Goal: Task Accomplishment & Management: Complete application form

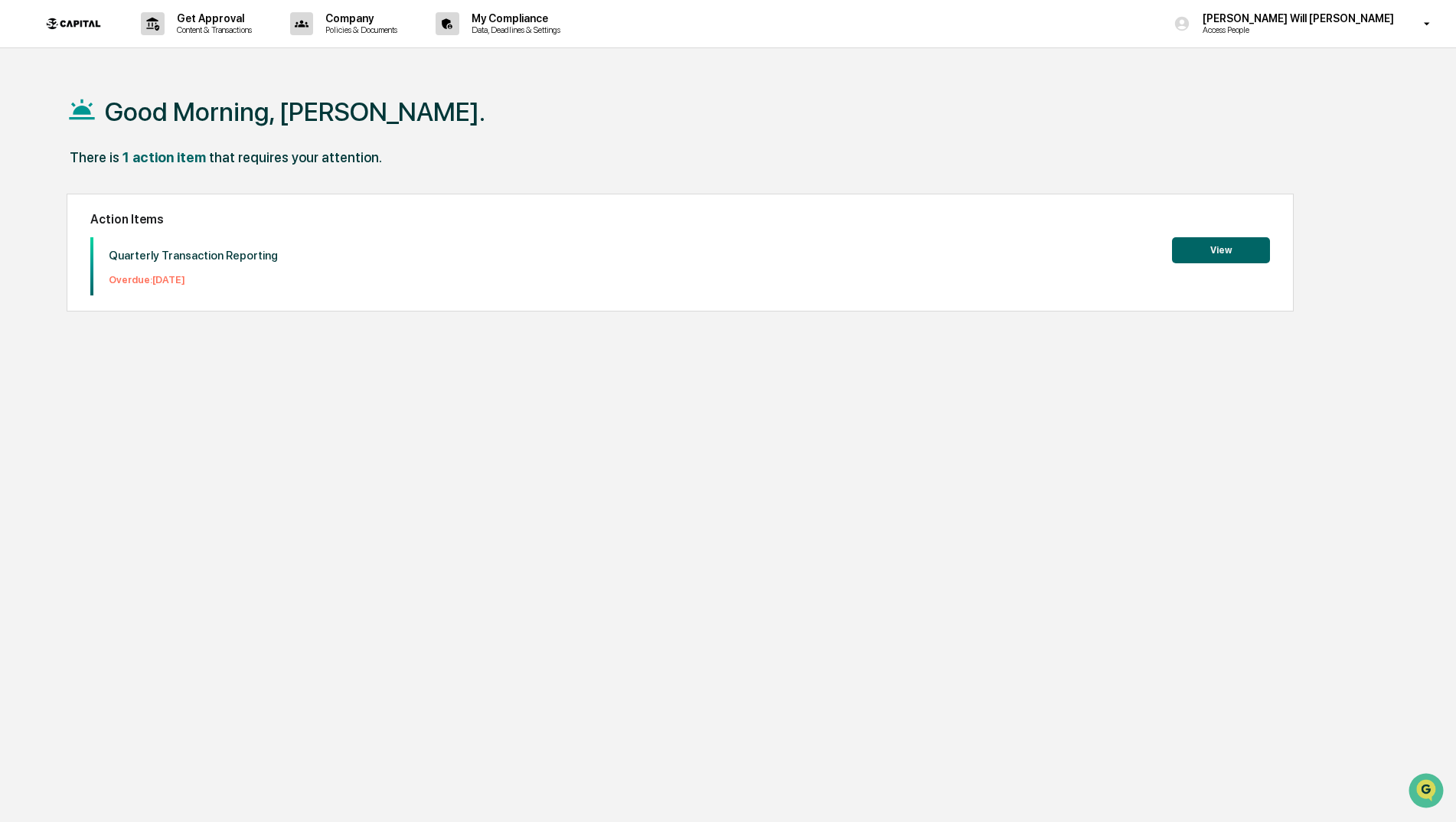
click at [1210, 246] on button "View" at bounding box center [1221, 250] width 98 height 26
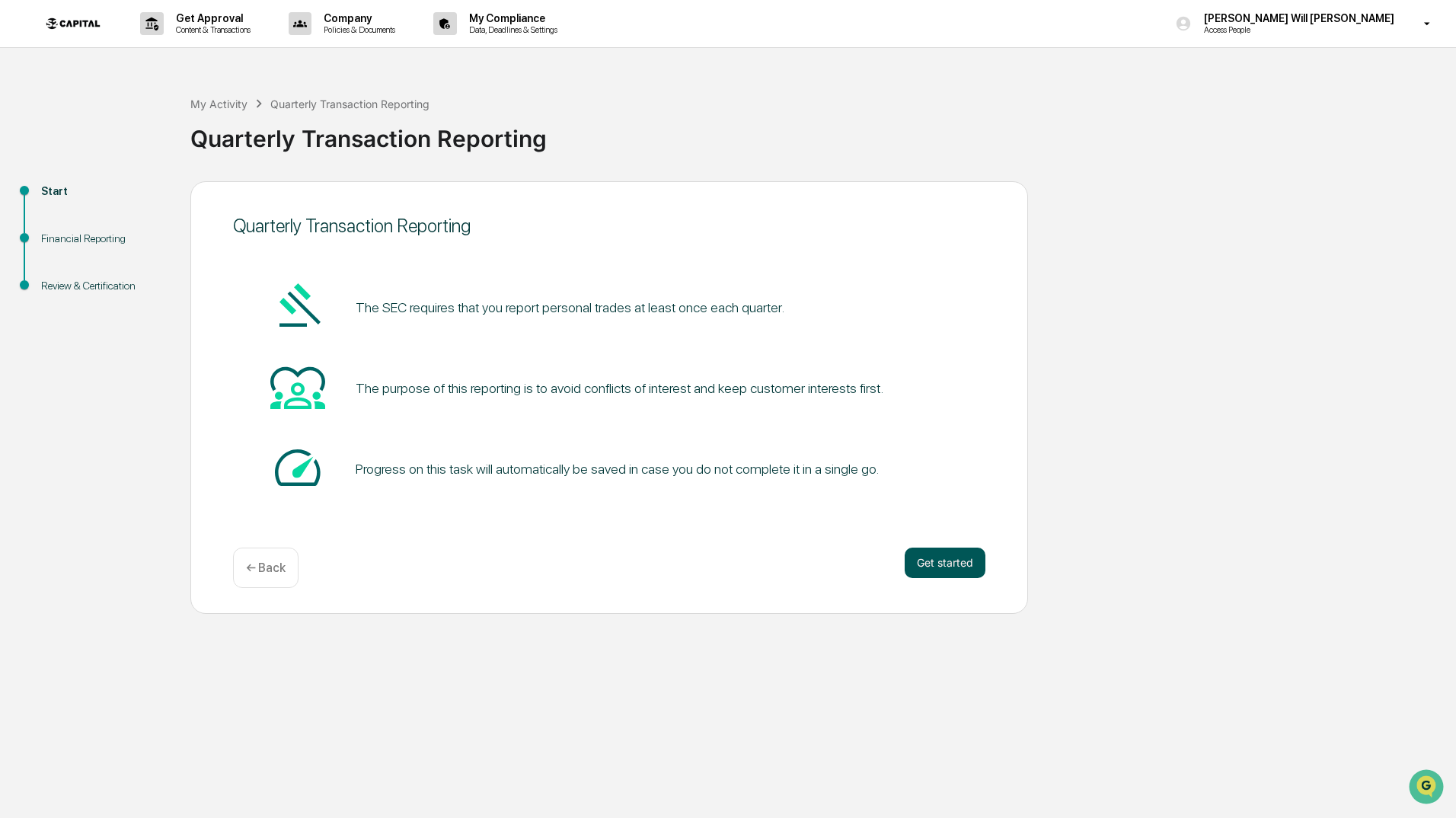
click at [942, 559] on button "Get started" at bounding box center [945, 563] width 81 height 31
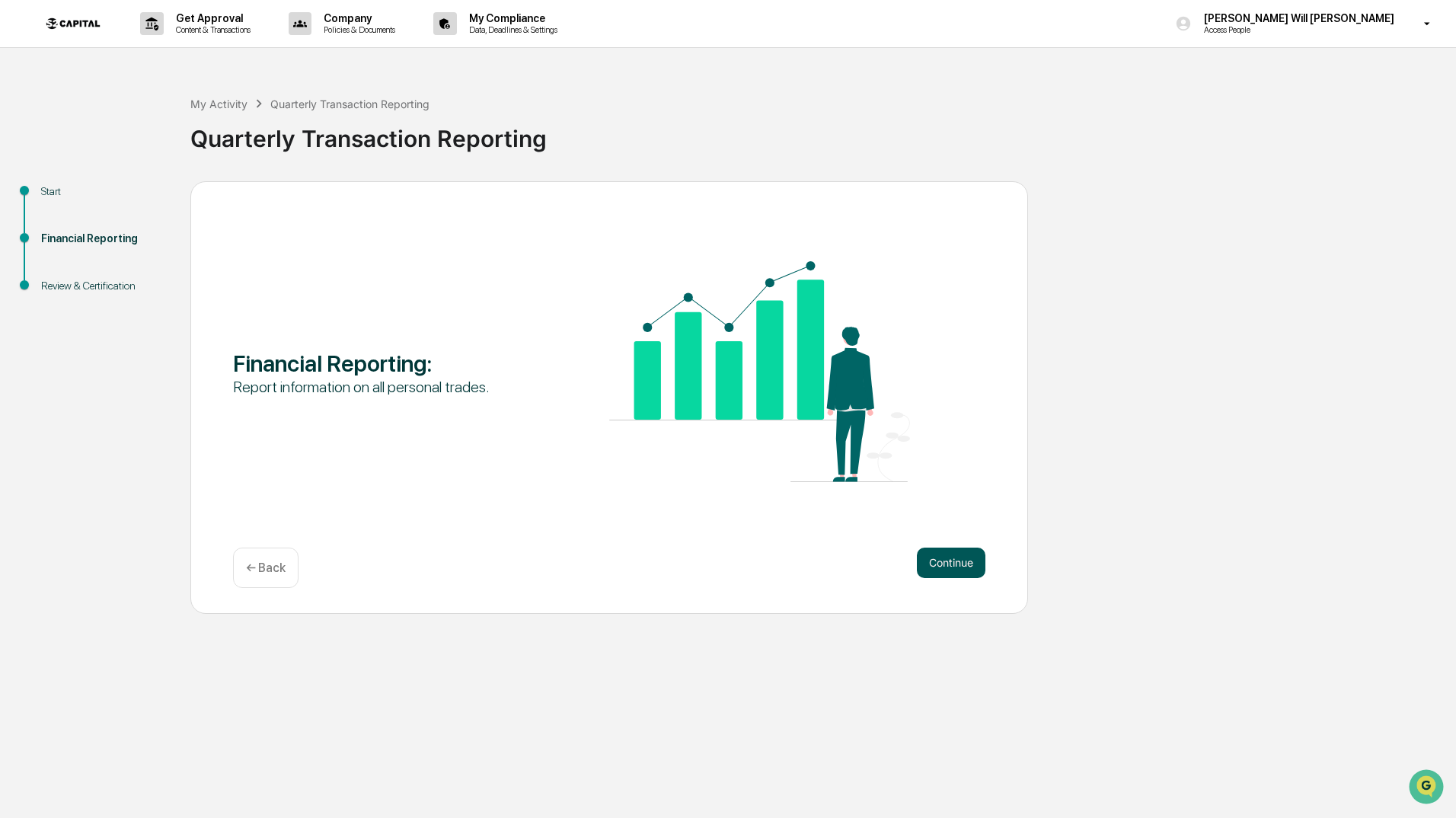
click at [958, 564] on button "Continue" at bounding box center [951, 563] width 68 height 31
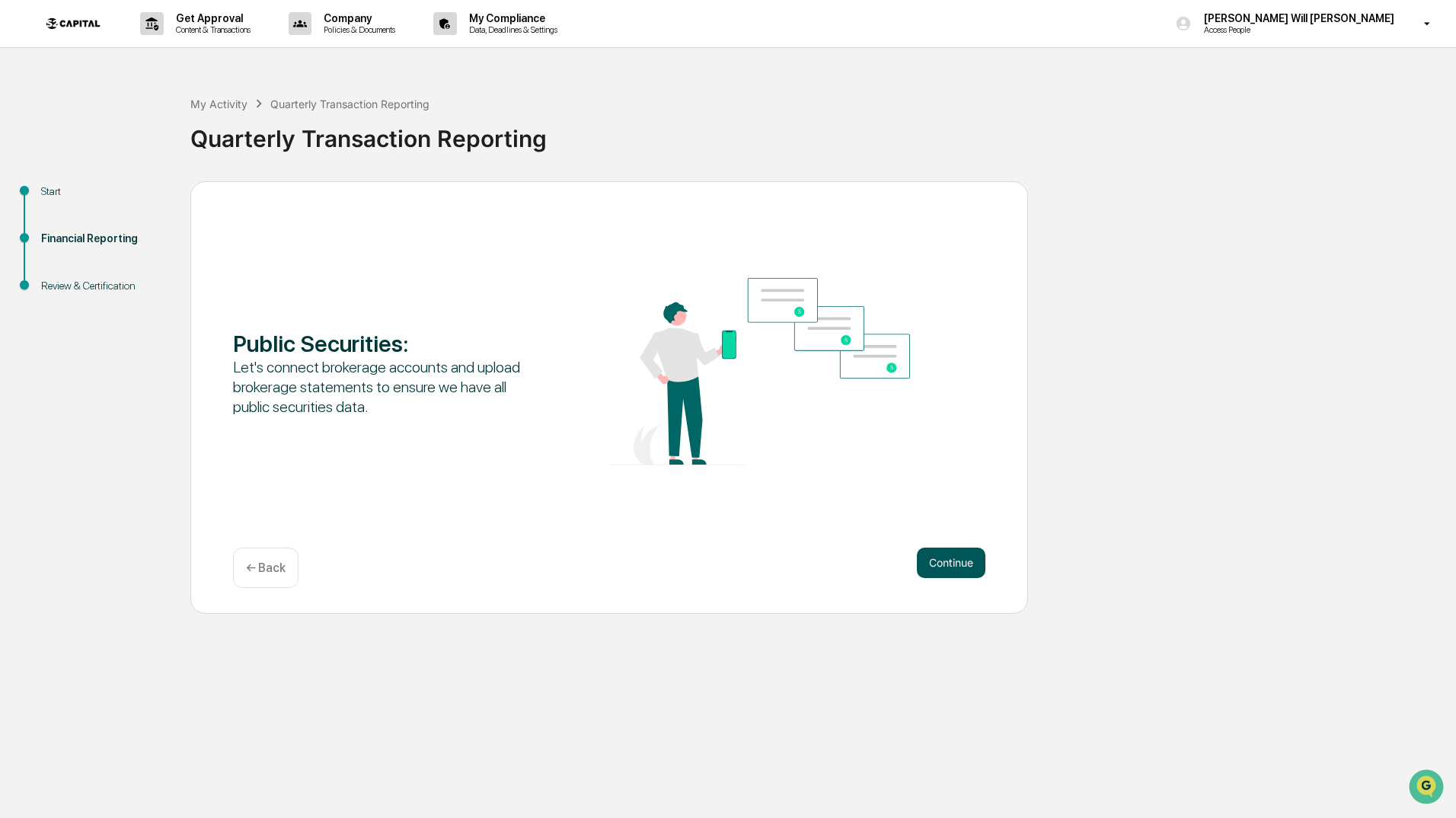
click at [957, 563] on button "Continue" at bounding box center [951, 563] width 68 height 31
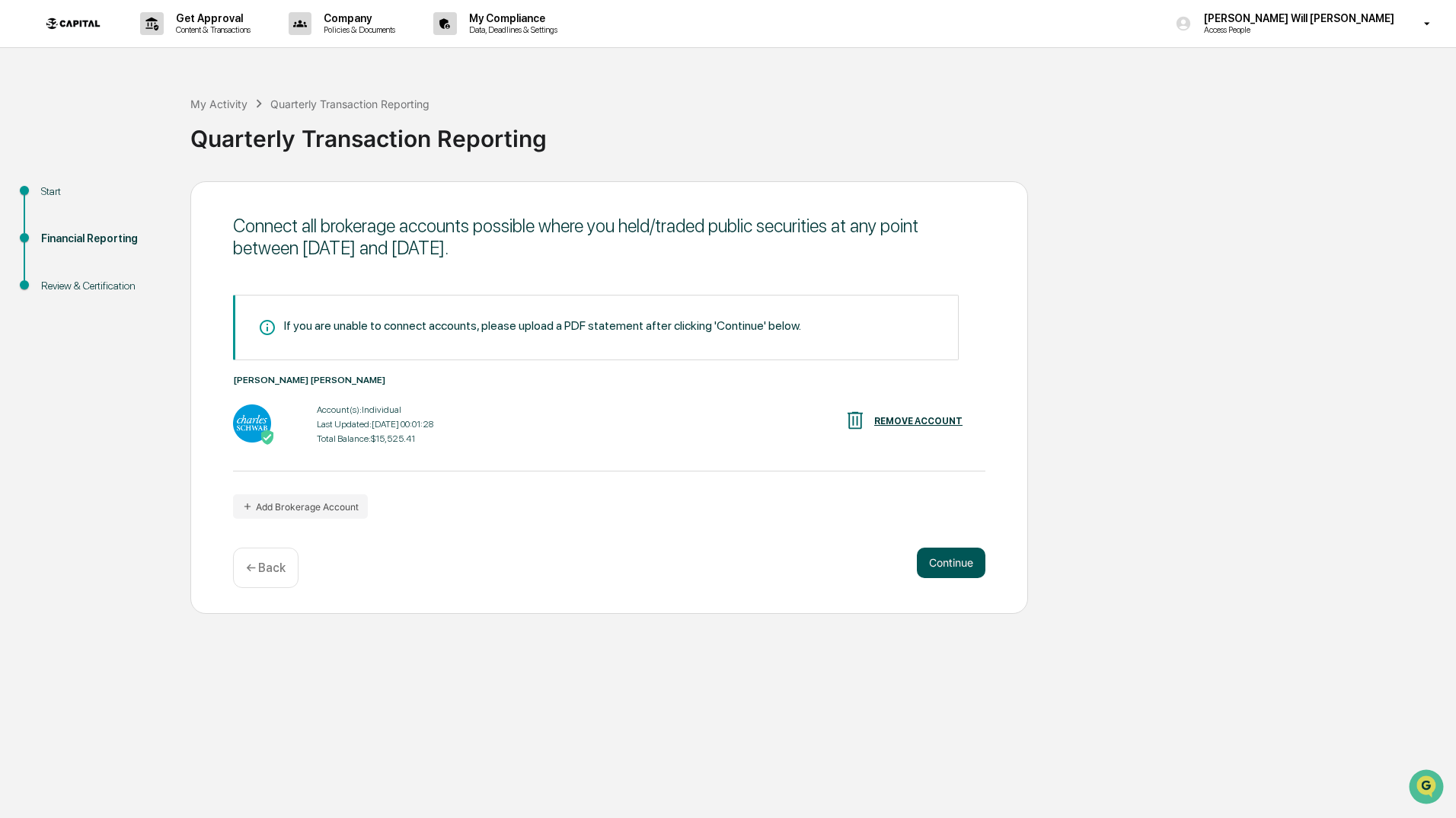
click at [955, 570] on button "Continue" at bounding box center [951, 563] width 68 height 31
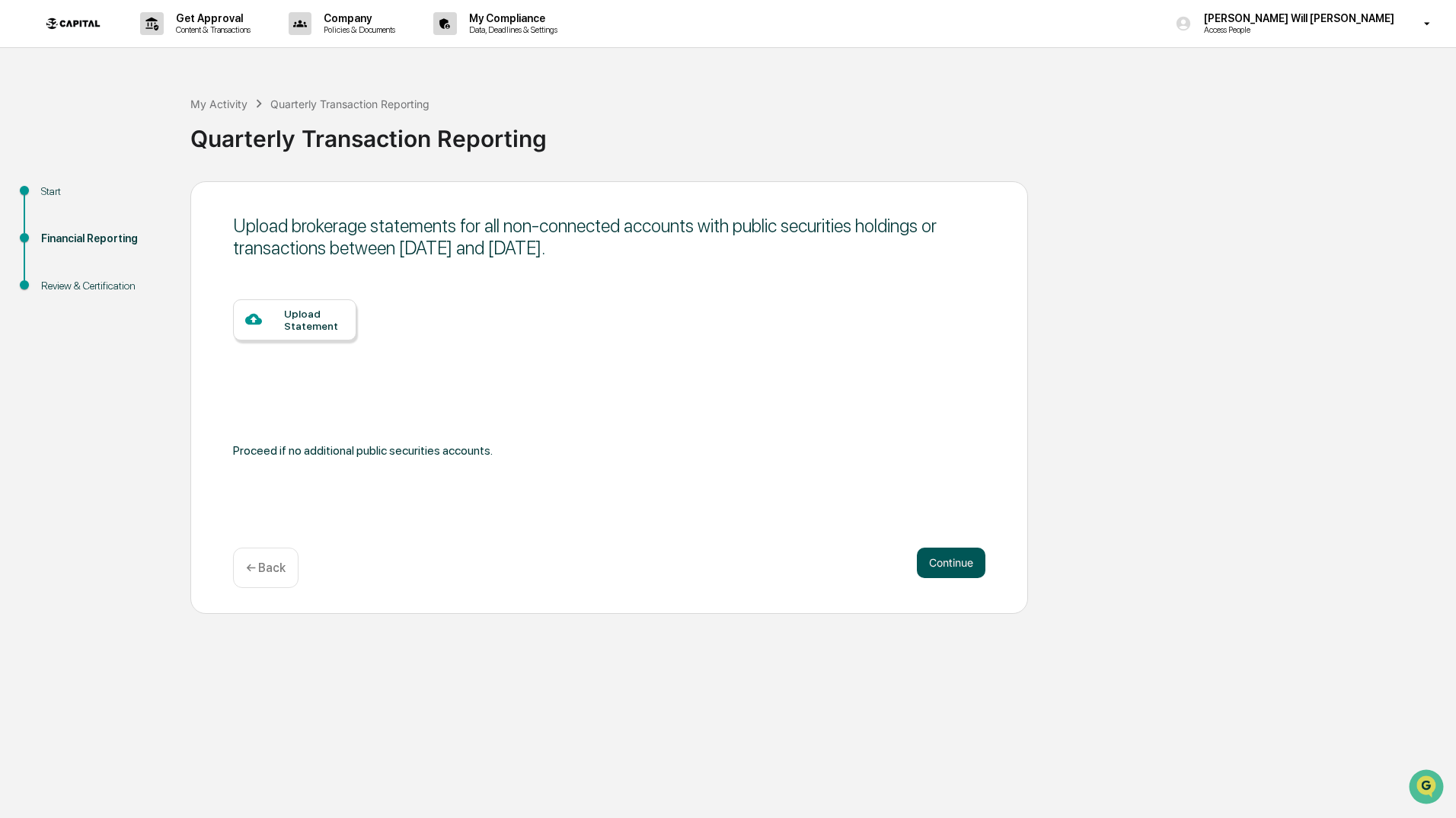
click at [949, 567] on button "Continue" at bounding box center [951, 563] width 68 height 31
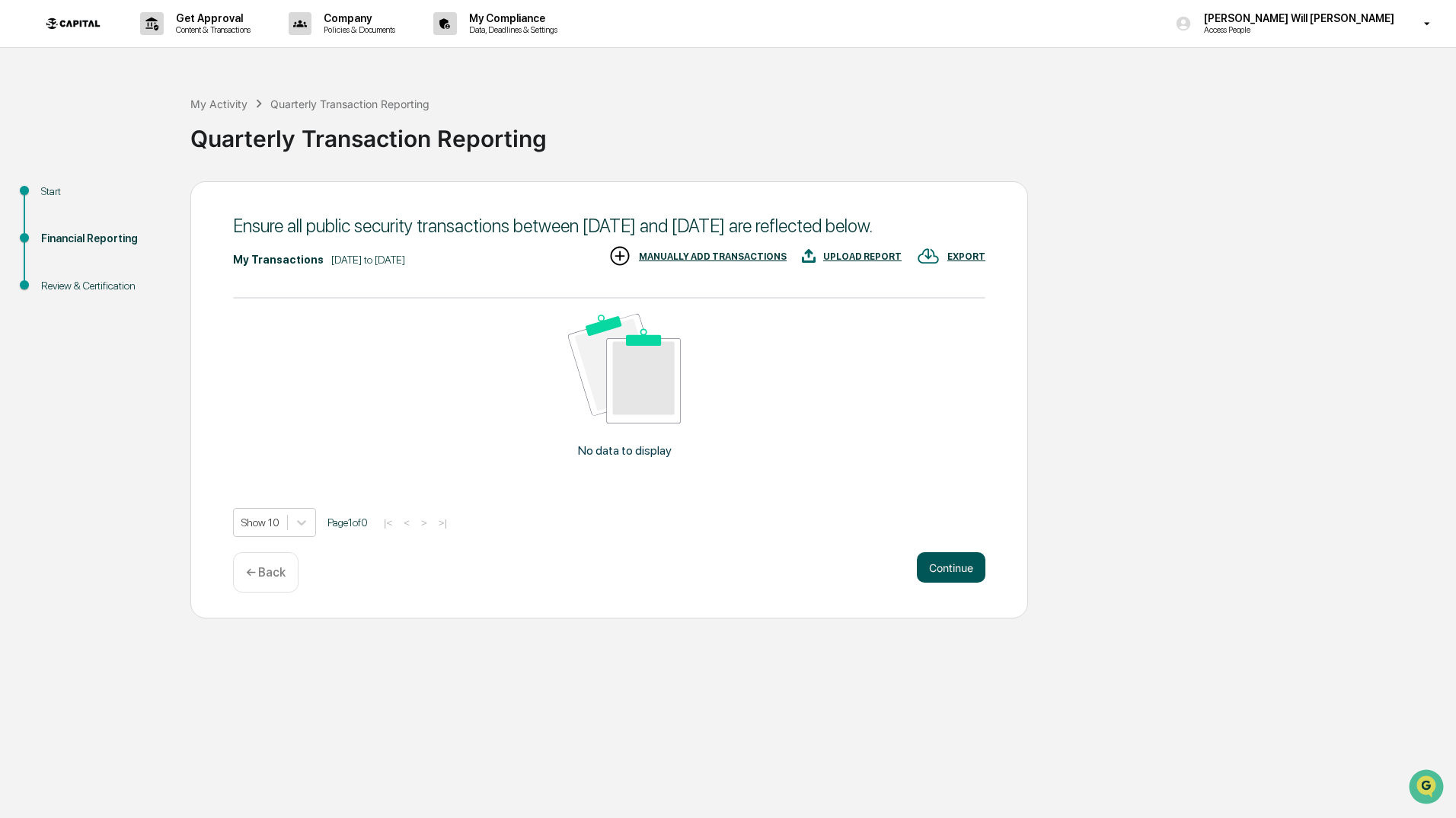
click at [953, 575] on button "Continue" at bounding box center [951, 567] width 68 height 31
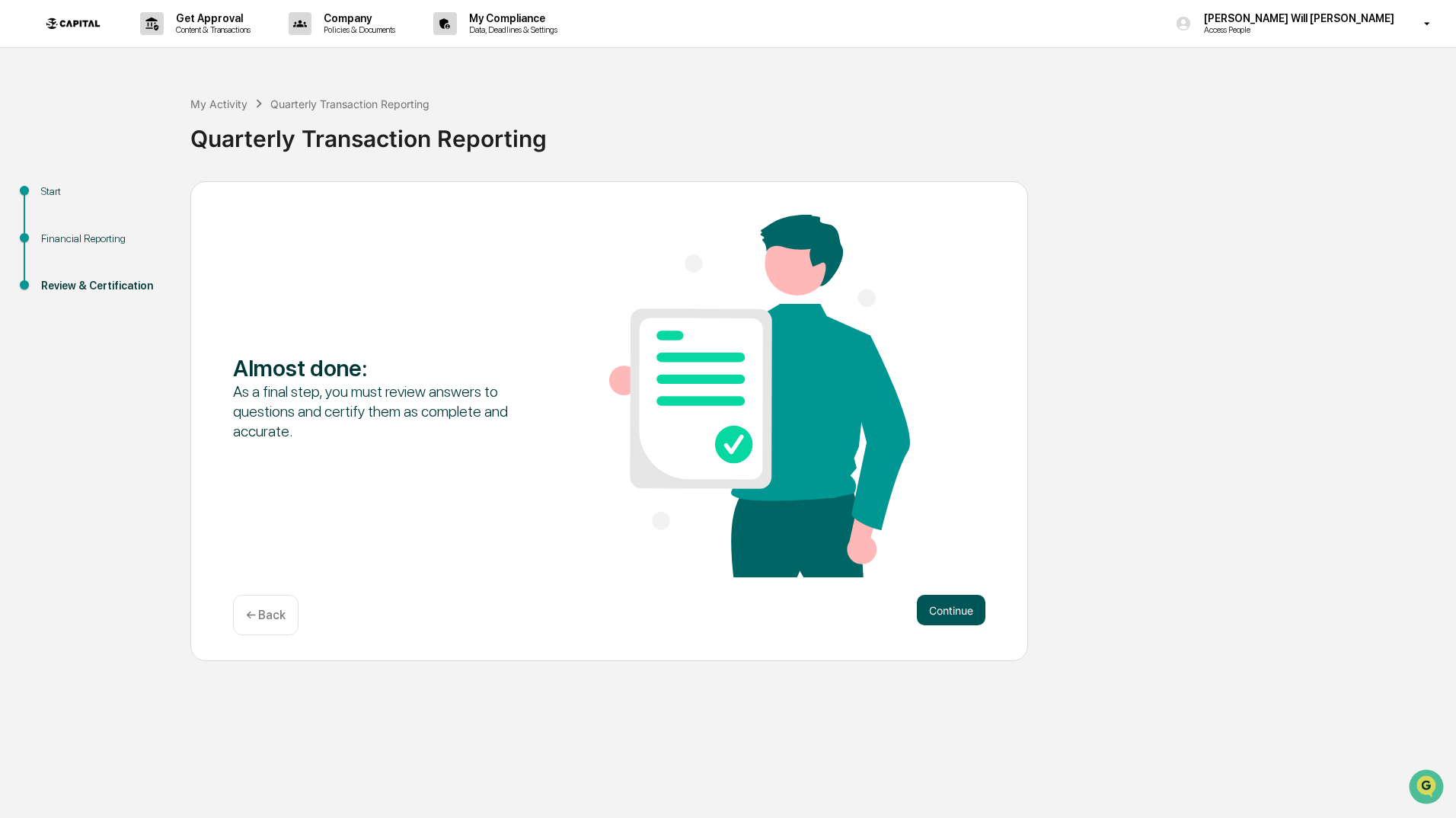
click at [945, 614] on button "Continue" at bounding box center [951, 609] width 68 height 31
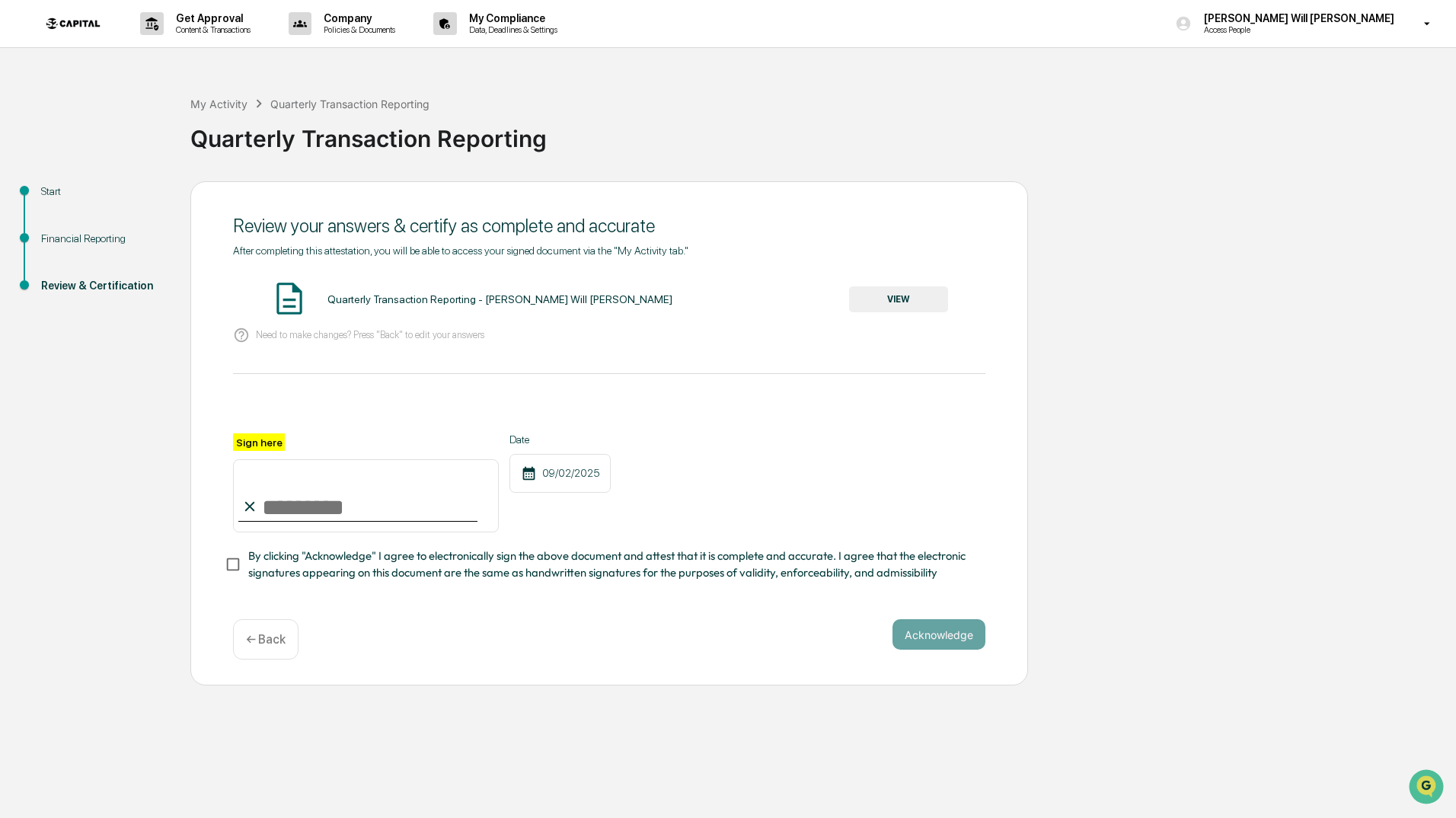
click at [251, 513] on icon at bounding box center [249, 506] width 17 height 17
click at [265, 508] on input "Sign here" at bounding box center [366, 495] width 266 height 73
type input "**********"
click at [947, 634] on button "Acknowledge" at bounding box center [939, 635] width 93 height 31
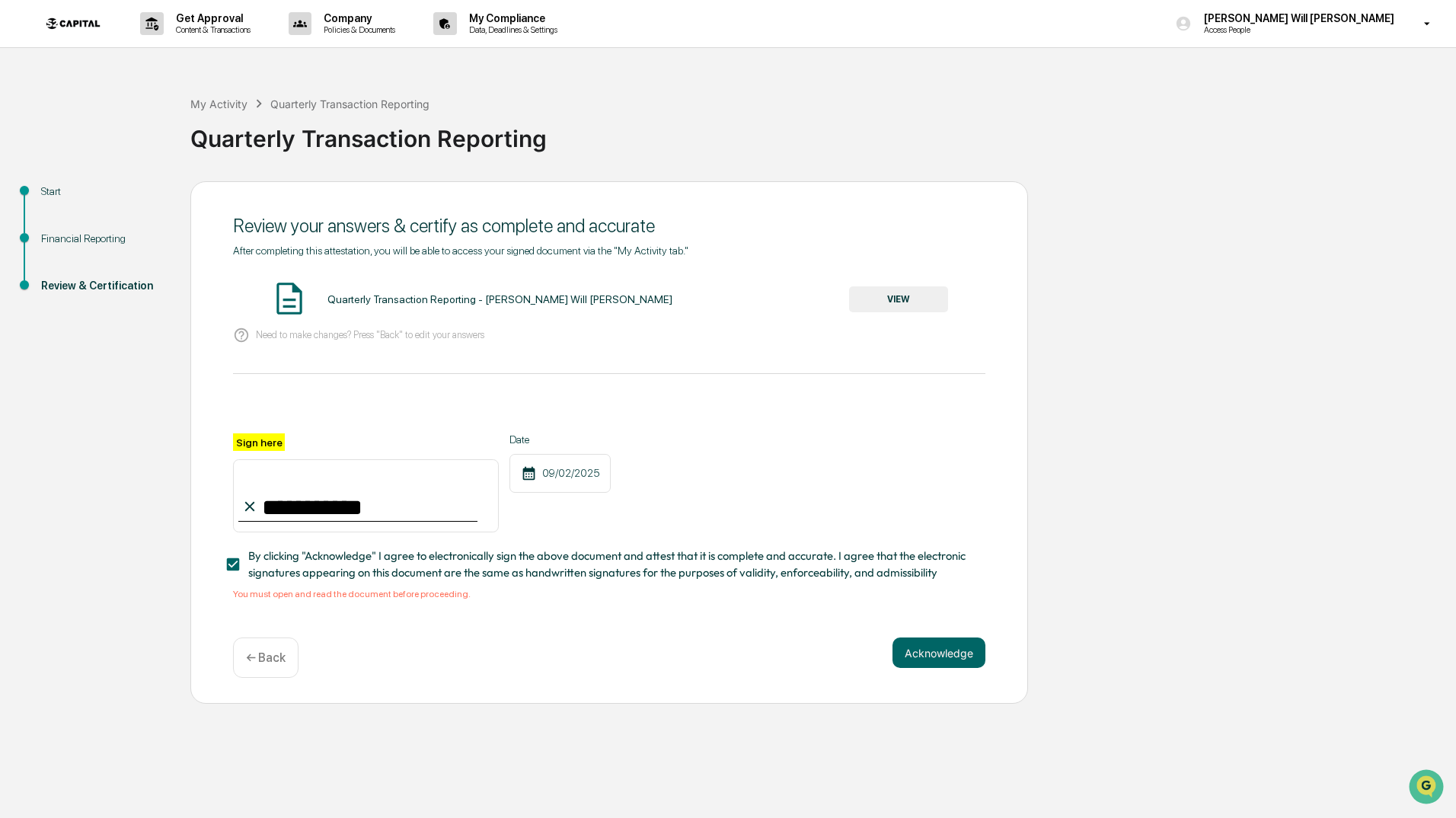
click at [889, 304] on button "VIEW" at bounding box center [898, 298] width 99 height 26
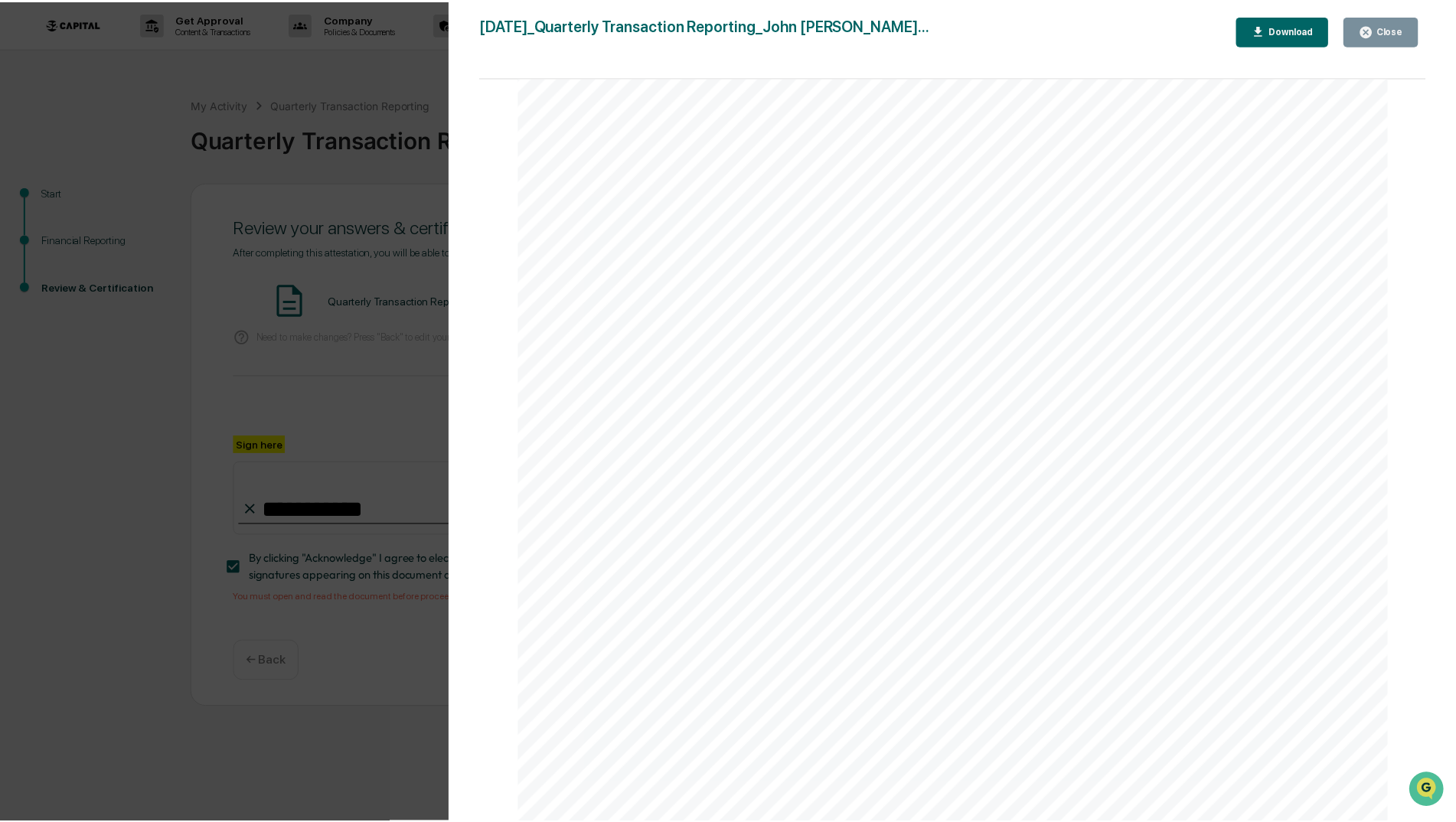
scroll to position [3024, 0]
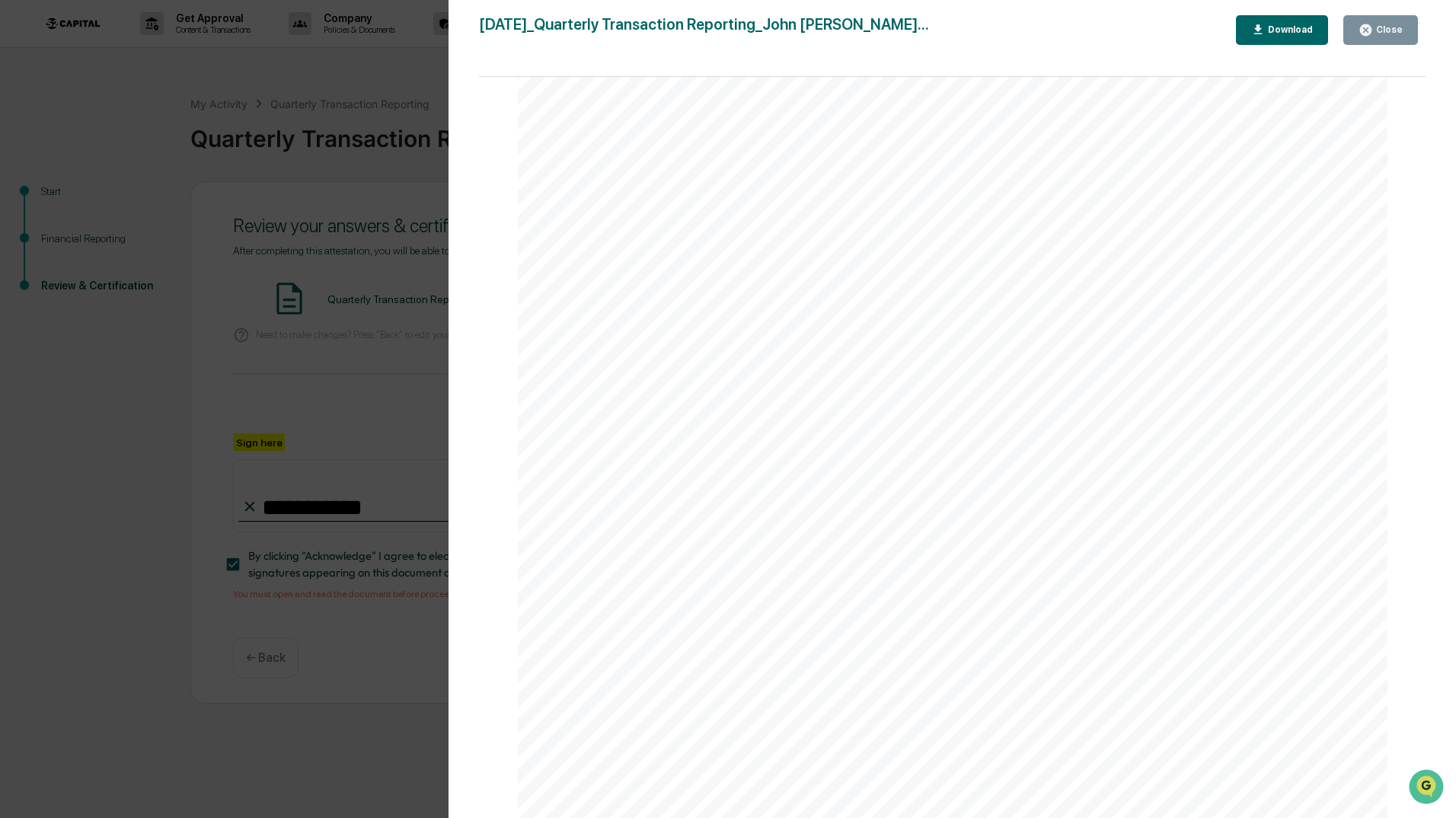
click at [1380, 37] on div "Close" at bounding box center [1380, 30] width 44 height 14
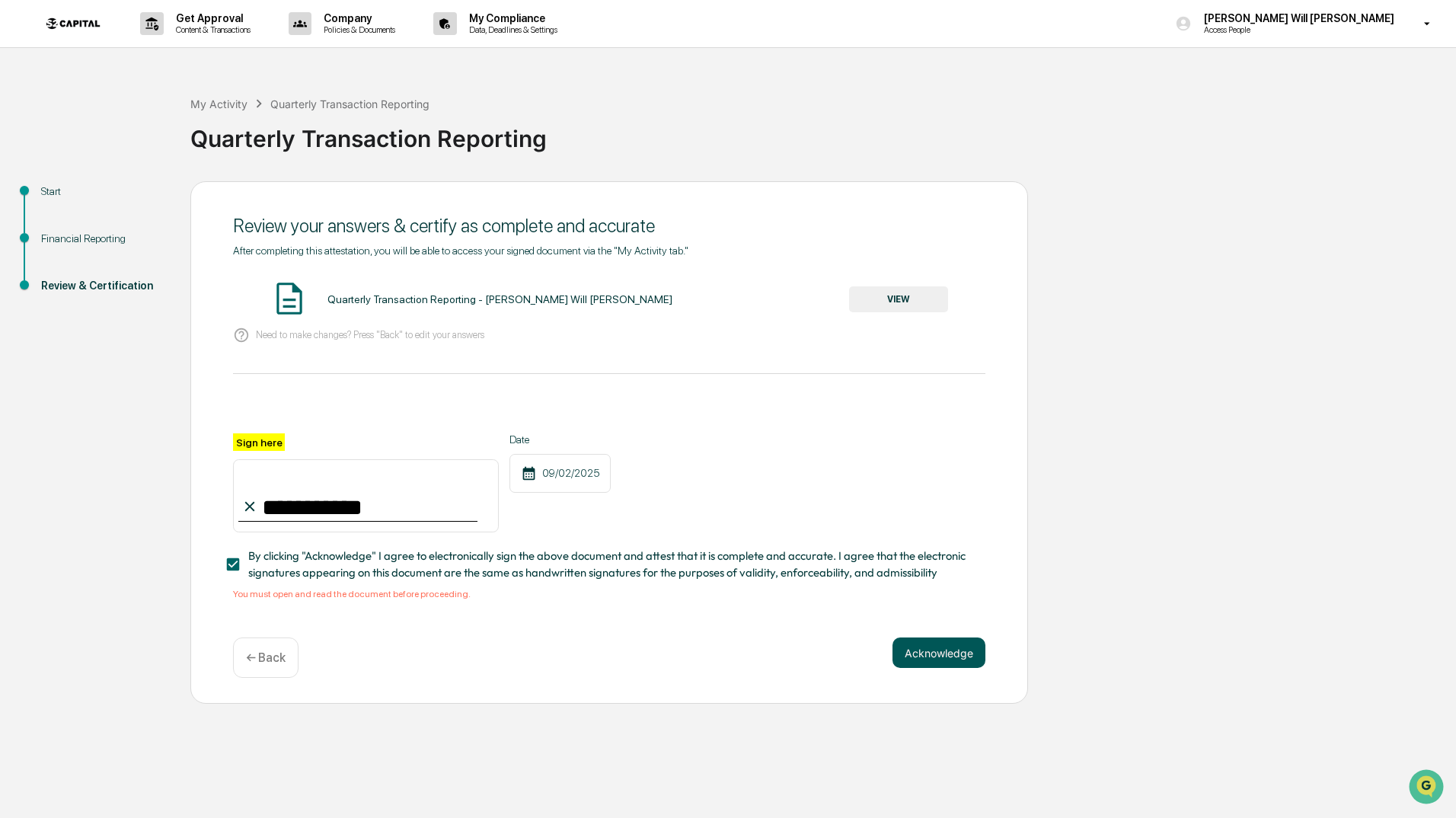
click at [948, 659] on button "Acknowledge" at bounding box center [939, 653] width 93 height 31
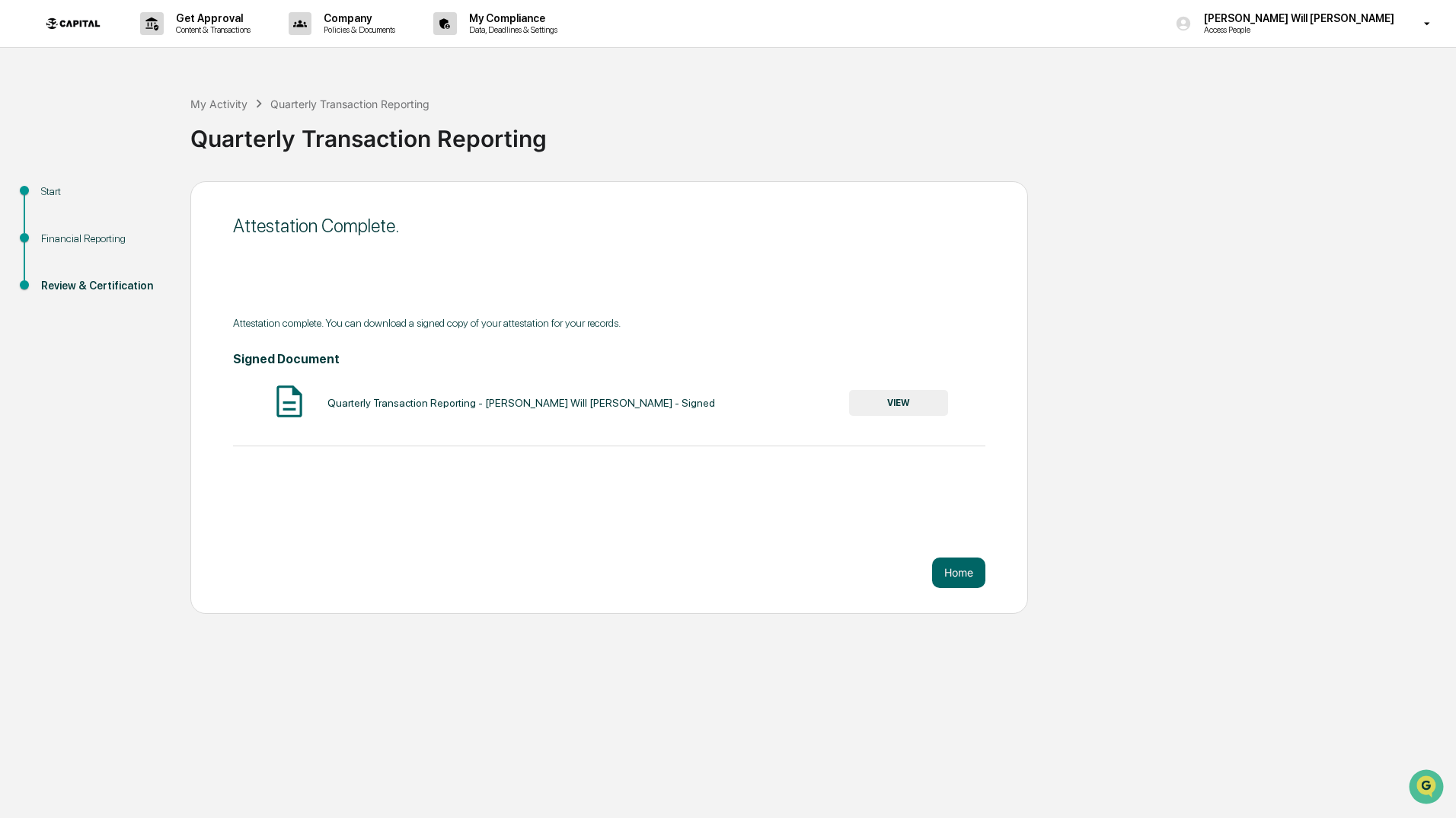
click at [919, 509] on div "Attestation Complete. Attestation complete. You can download a signed copy of y…" at bounding box center [610, 397] width 838 height 432
click at [895, 400] on button "VIEW" at bounding box center [898, 403] width 99 height 26
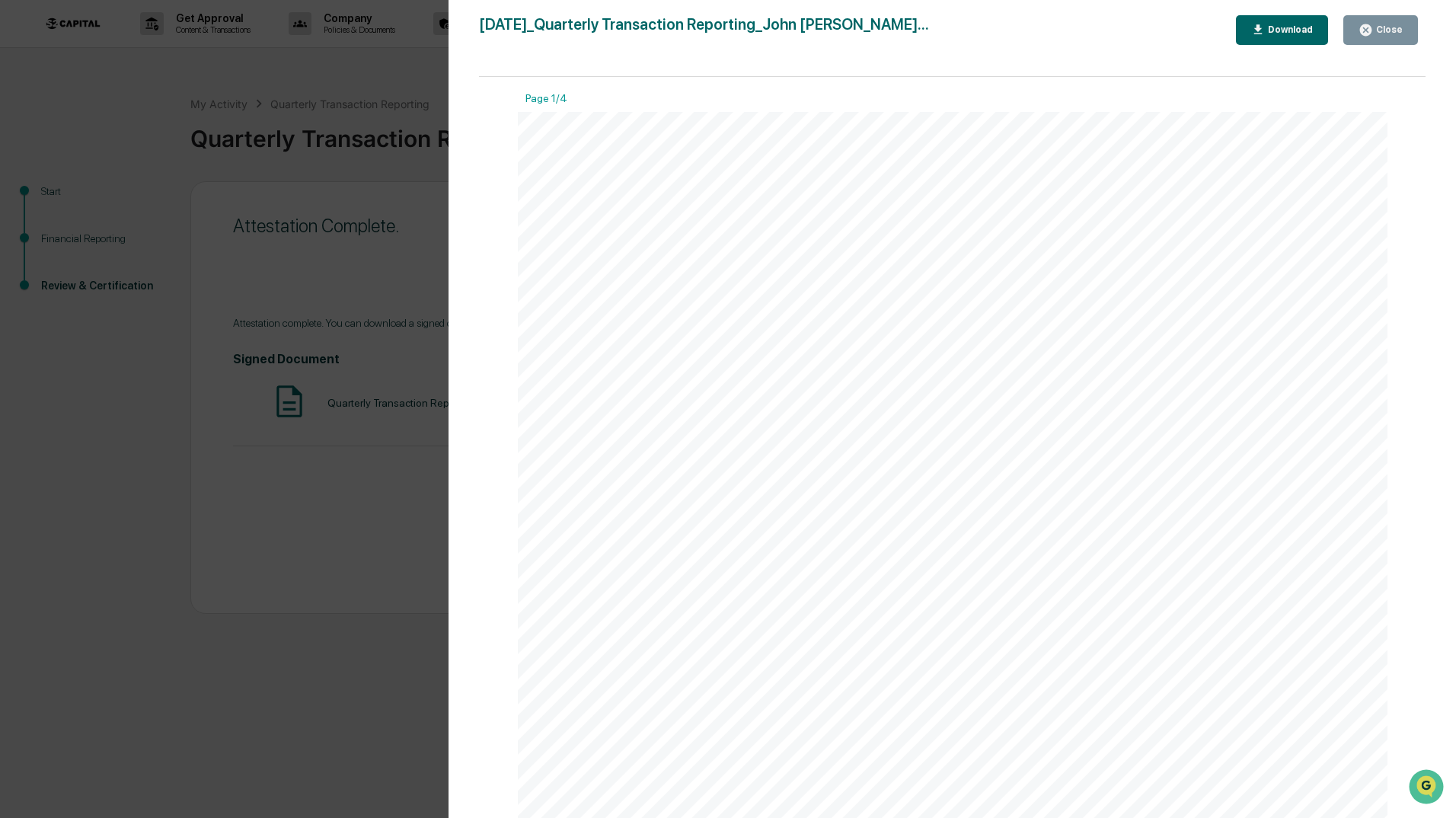
click at [1380, 32] on div "Close" at bounding box center [1388, 30] width 30 height 11
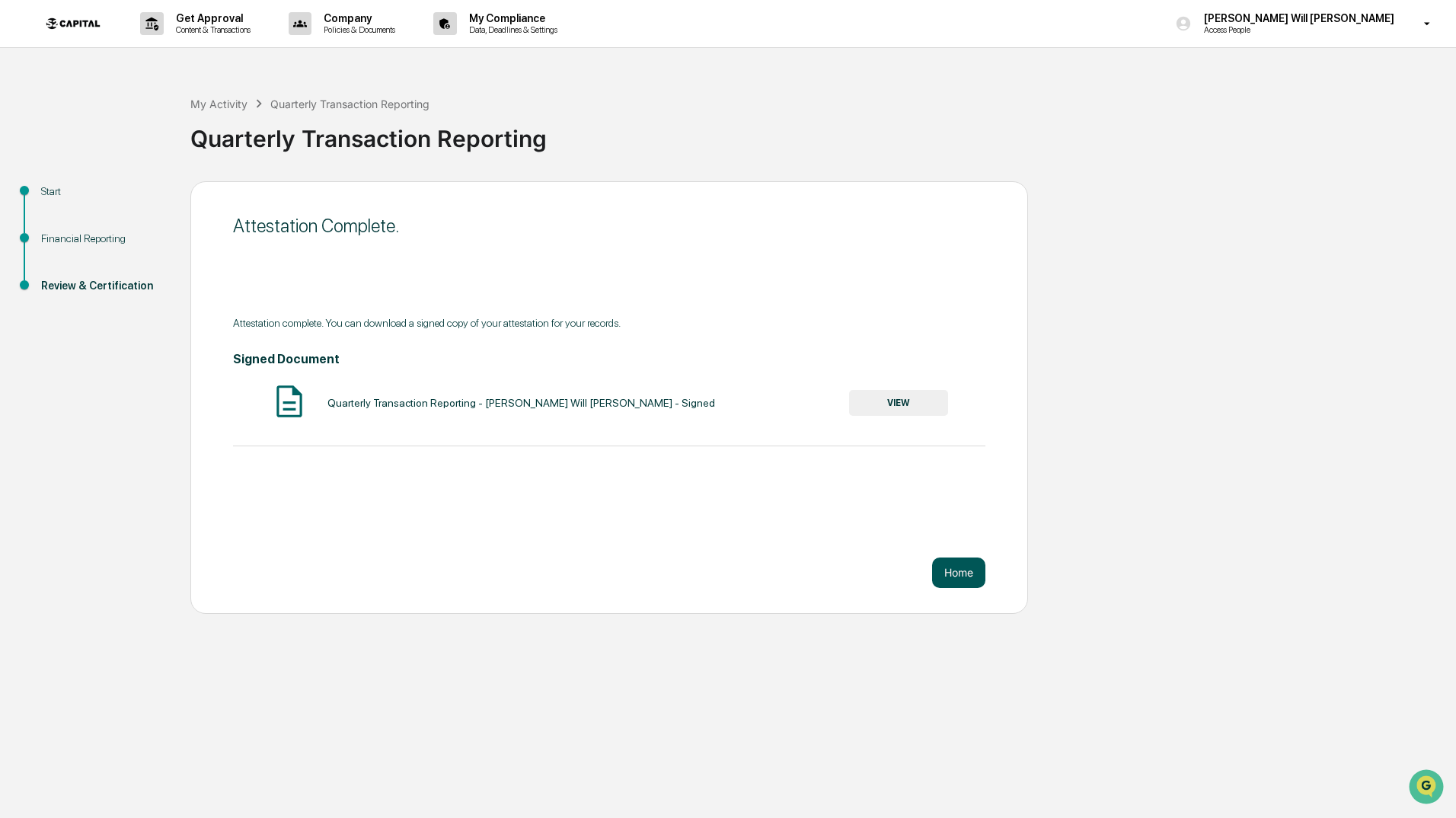
click at [970, 570] on button "Home" at bounding box center [959, 573] width 53 height 31
